Goal: Connect with others: Connect with others

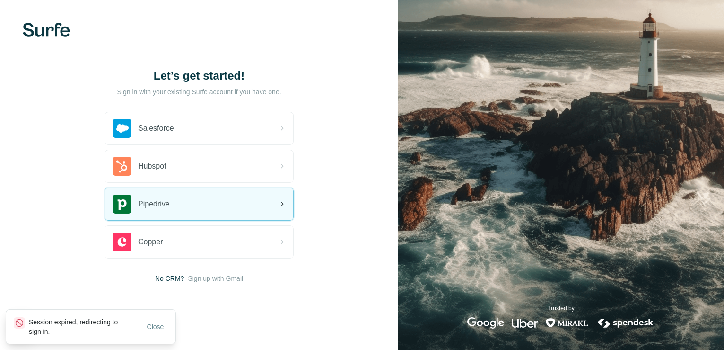
click at [167, 202] on span "Pipedrive" at bounding box center [154, 203] width 32 height 11
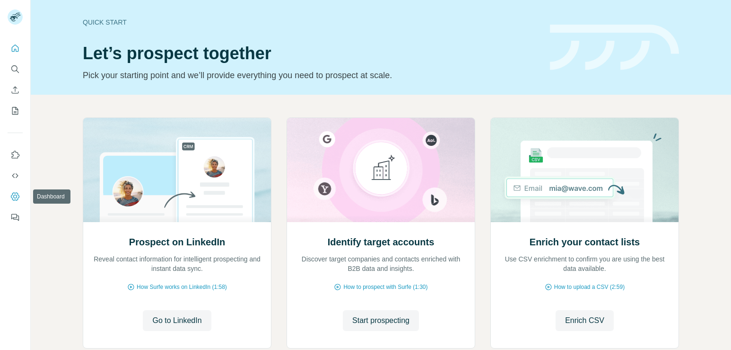
click at [18, 193] on icon "Dashboard" at bounding box center [15, 196] width 9 height 8
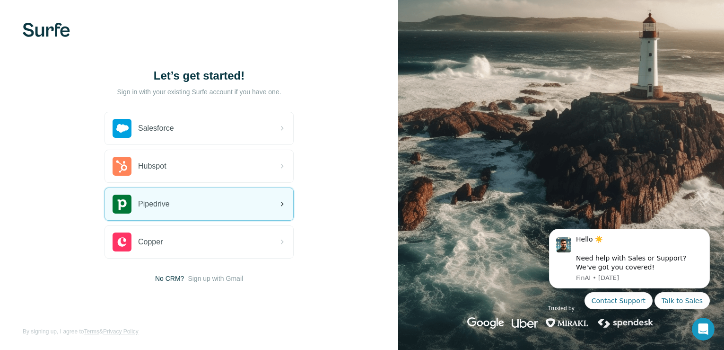
click at [164, 200] on span "Pipedrive" at bounding box center [154, 203] width 32 height 11
